Goal: Download file/media

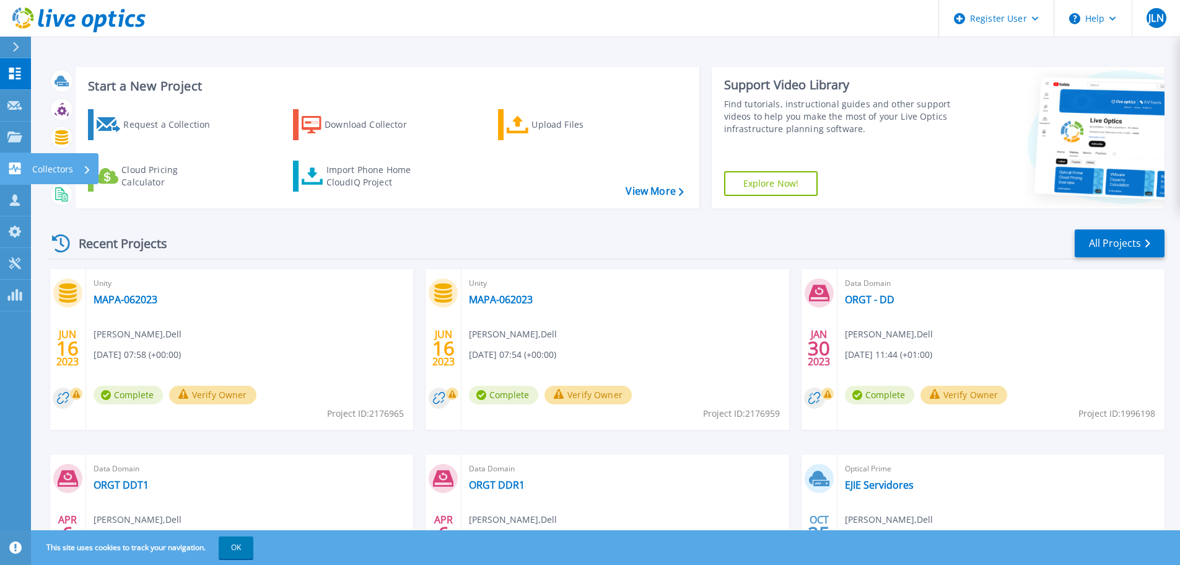
click at [12, 163] on icon at bounding box center [15, 168] width 12 height 12
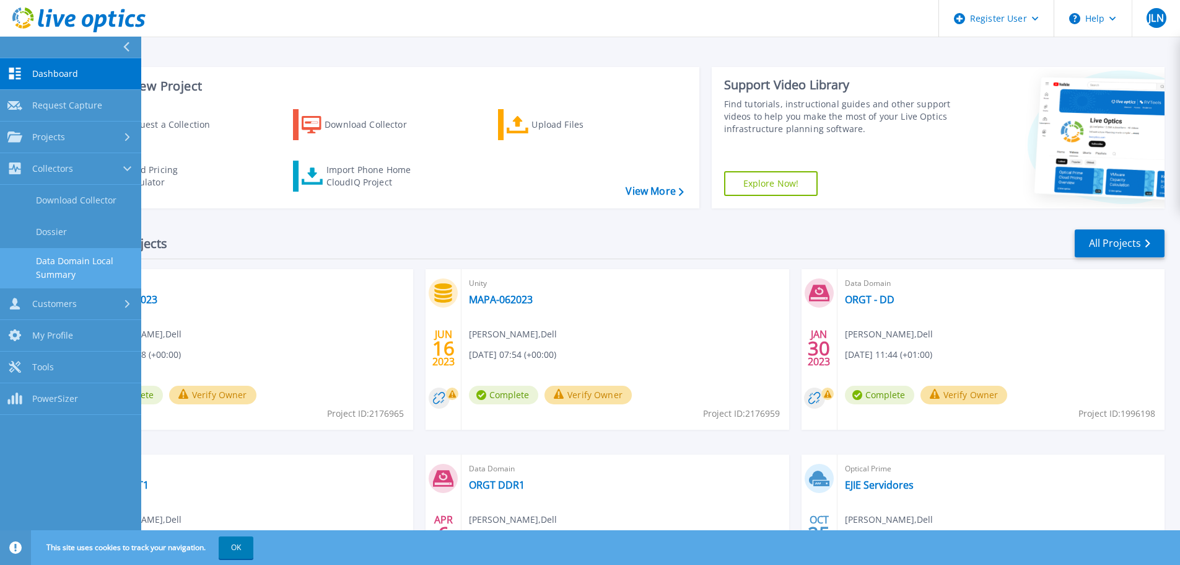
click at [67, 264] on link "Data Domain Local Summary" at bounding box center [70, 268] width 141 height 40
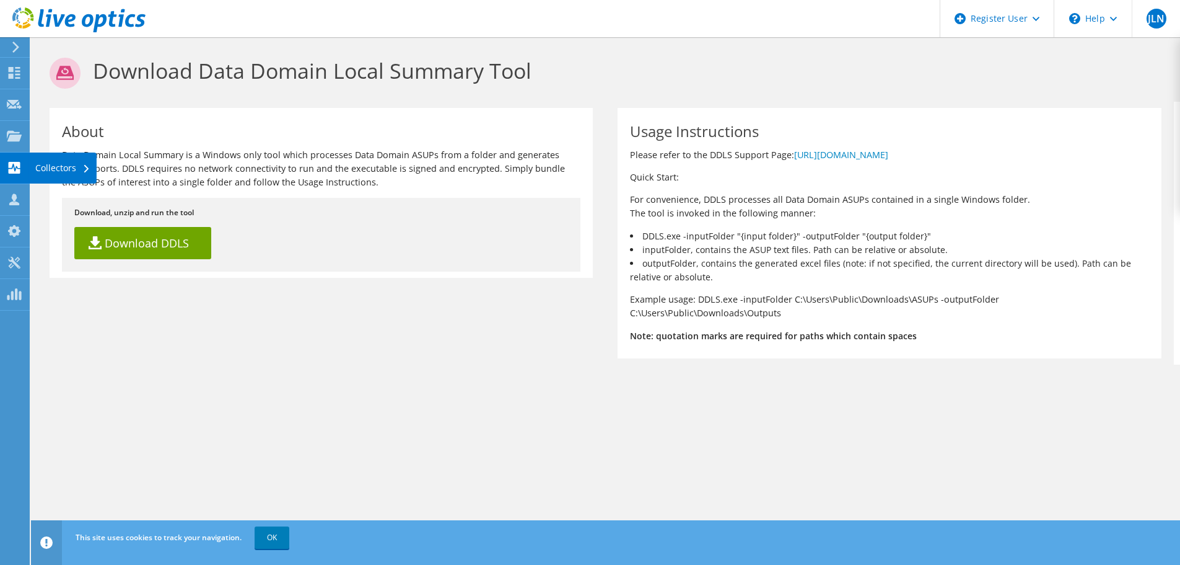
click at [55, 162] on div "Collectors" at bounding box center [63, 167] width 68 height 31
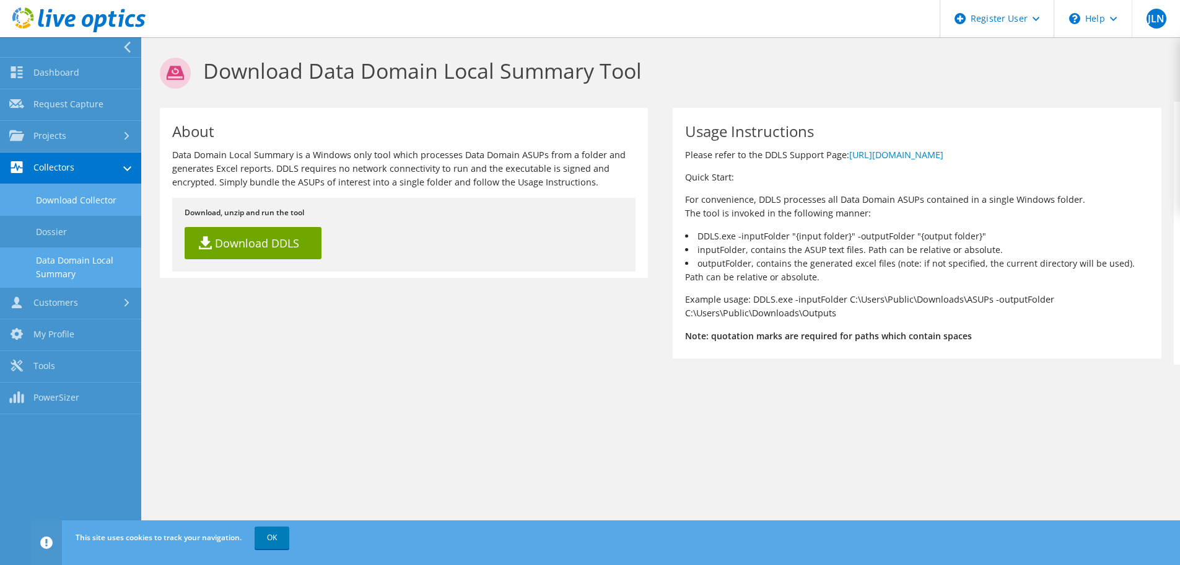
click at [113, 204] on link "Download Collector" at bounding box center [70, 200] width 141 height 32
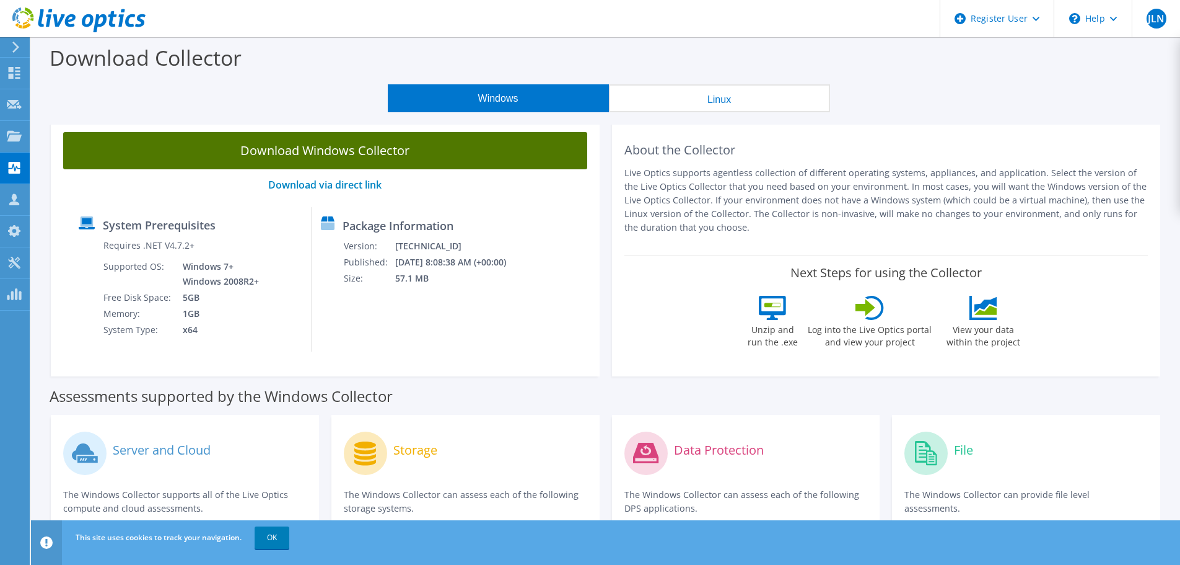
click at [419, 159] on link "Download Windows Collector" at bounding box center [325, 150] width 524 height 37
